Goal: Information Seeking & Learning: Compare options

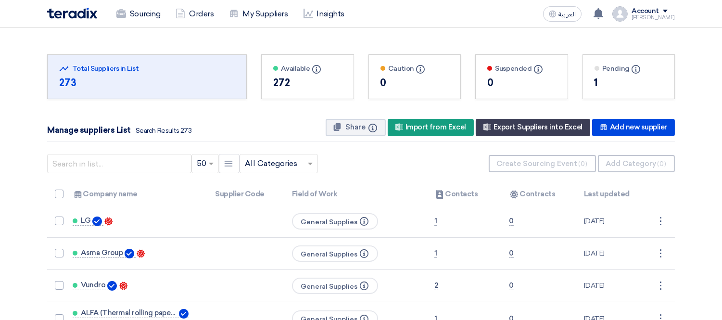
click at [84, 10] on img at bounding box center [72, 13] width 50 height 11
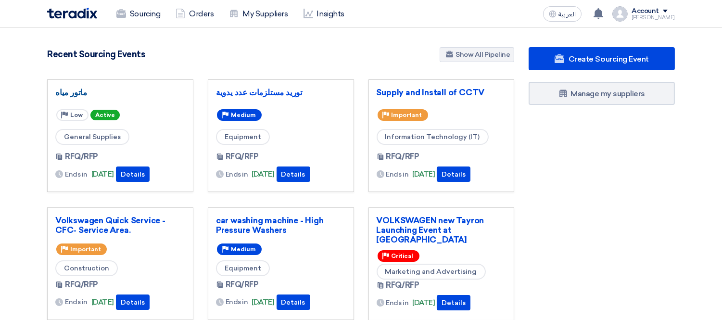
click at [77, 90] on link "ماتور مياه" at bounding box center [120, 93] width 130 height 10
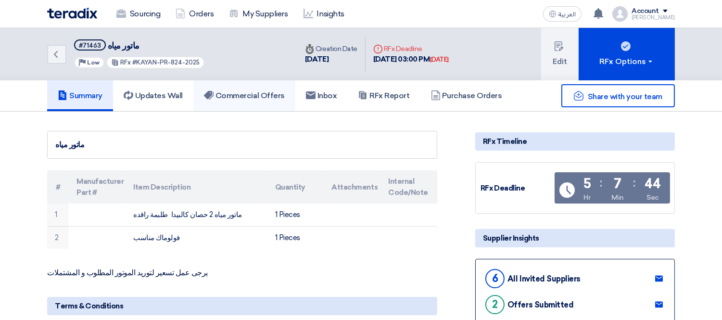
click at [243, 91] on h5 "Commercial Offers" at bounding box center [244, 96] width 81 height 10
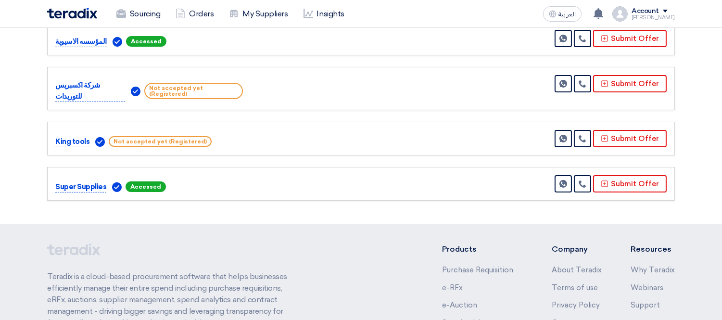
scroll to position [214, 0]
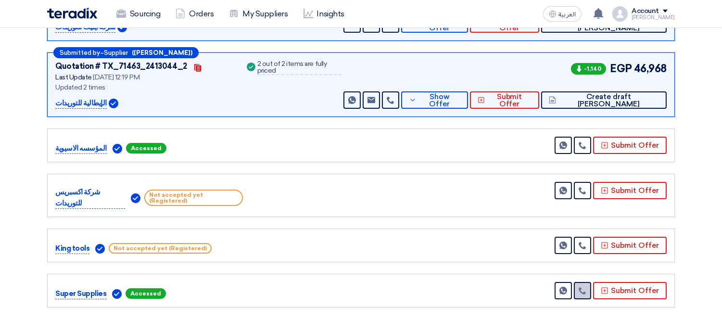
click at [589, 284] on link at bounding box center [582, 290] width 17 height 17
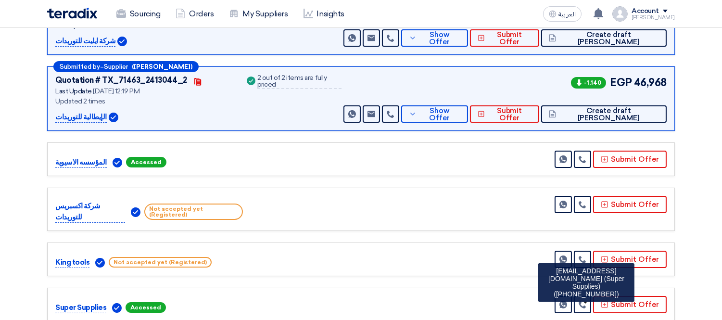
scroll to position [0, 0]
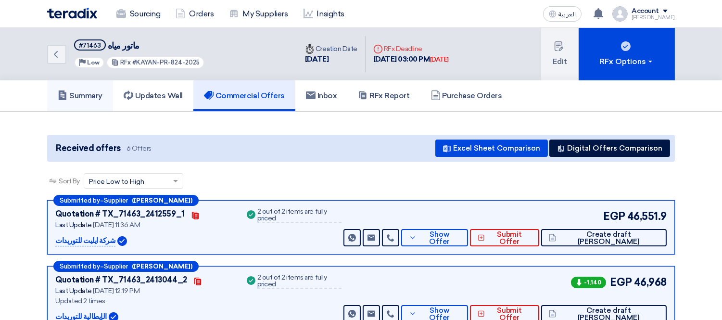
click at [66, 90] on use at bounding box center [63, 95] width 8 height 10
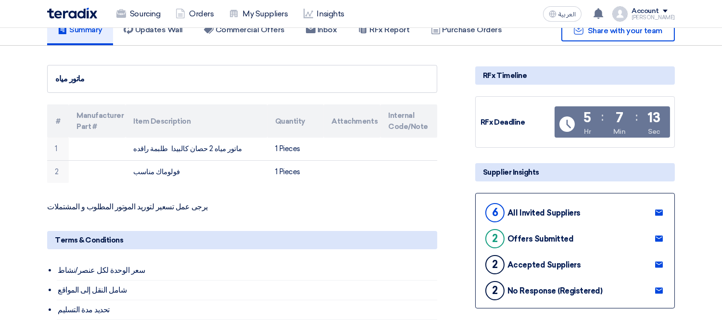
scroll to position [107, 0]
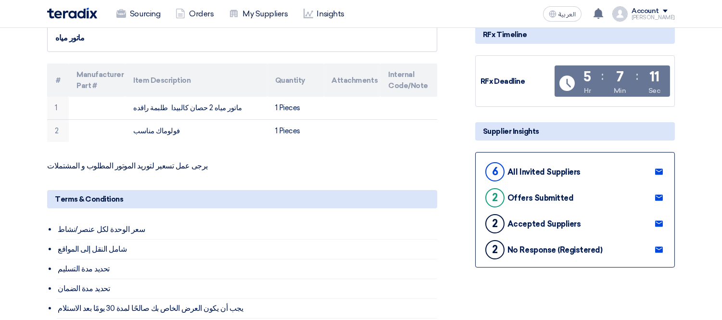
click at [657, 165] on link at bounding box center [659, 172] width 15 height 14
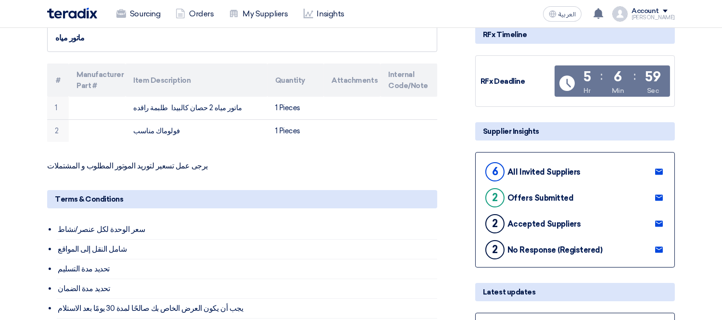
scroll to position [0, 0]
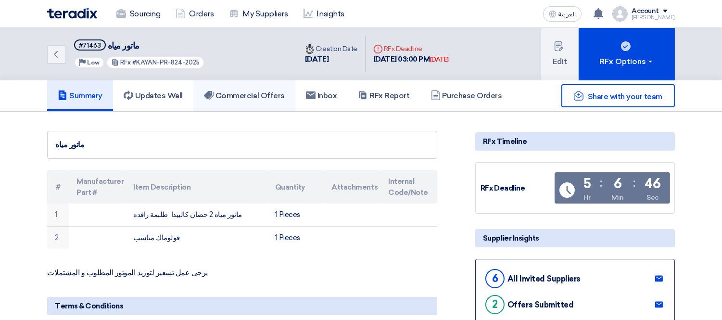
click at [261, 95] on h5 "Commercial Offers" at bounding box center [244, 96] width 81 height 10
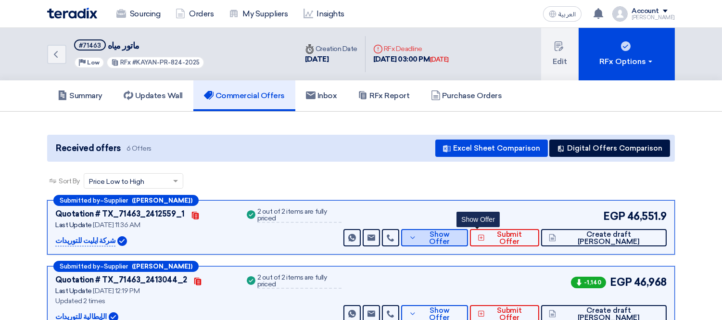
click at [461, 234] on span "Show Offer" at bounding box center [440, 238] width 42 height 14
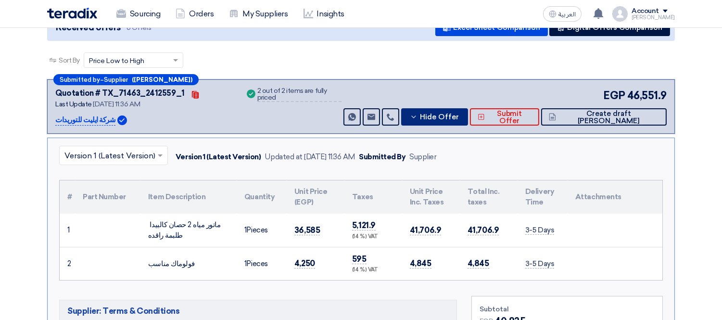
scroll to position [107, 0]
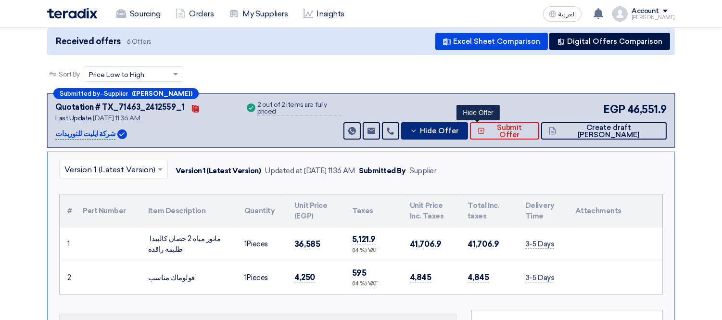
click at [461, 124] on button "Hide Offer" at bounding box center [434, 130] width 67 height 17
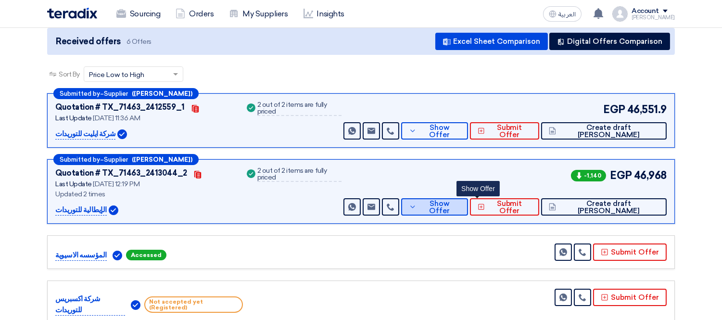
click at [468, 214] on button "Show Offer" at bounding box center [434, 206] width 67 height 17
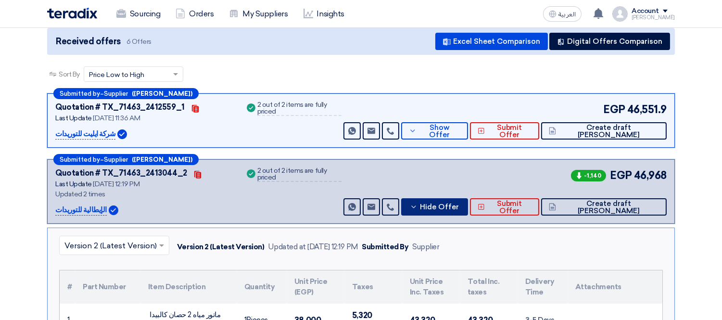
scroll to position [214, 0]
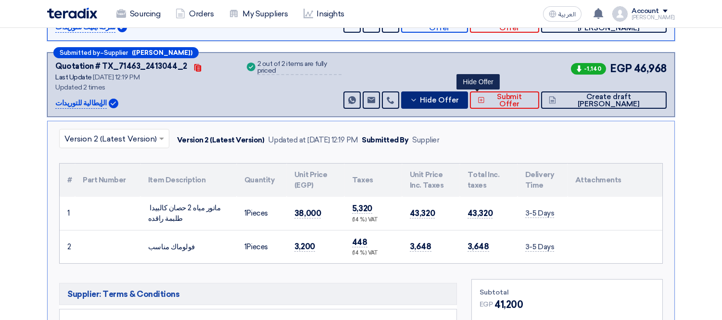
click at [459, 97] on span "Hide Offer" at bounding box center [439, 100] width 39 height 7
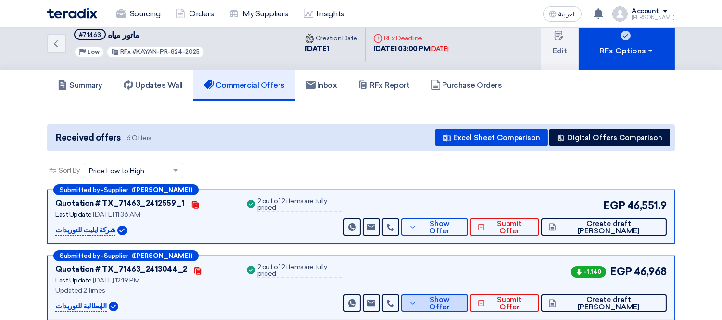
scroll to position [0, 0]
